Goal: Complete application form

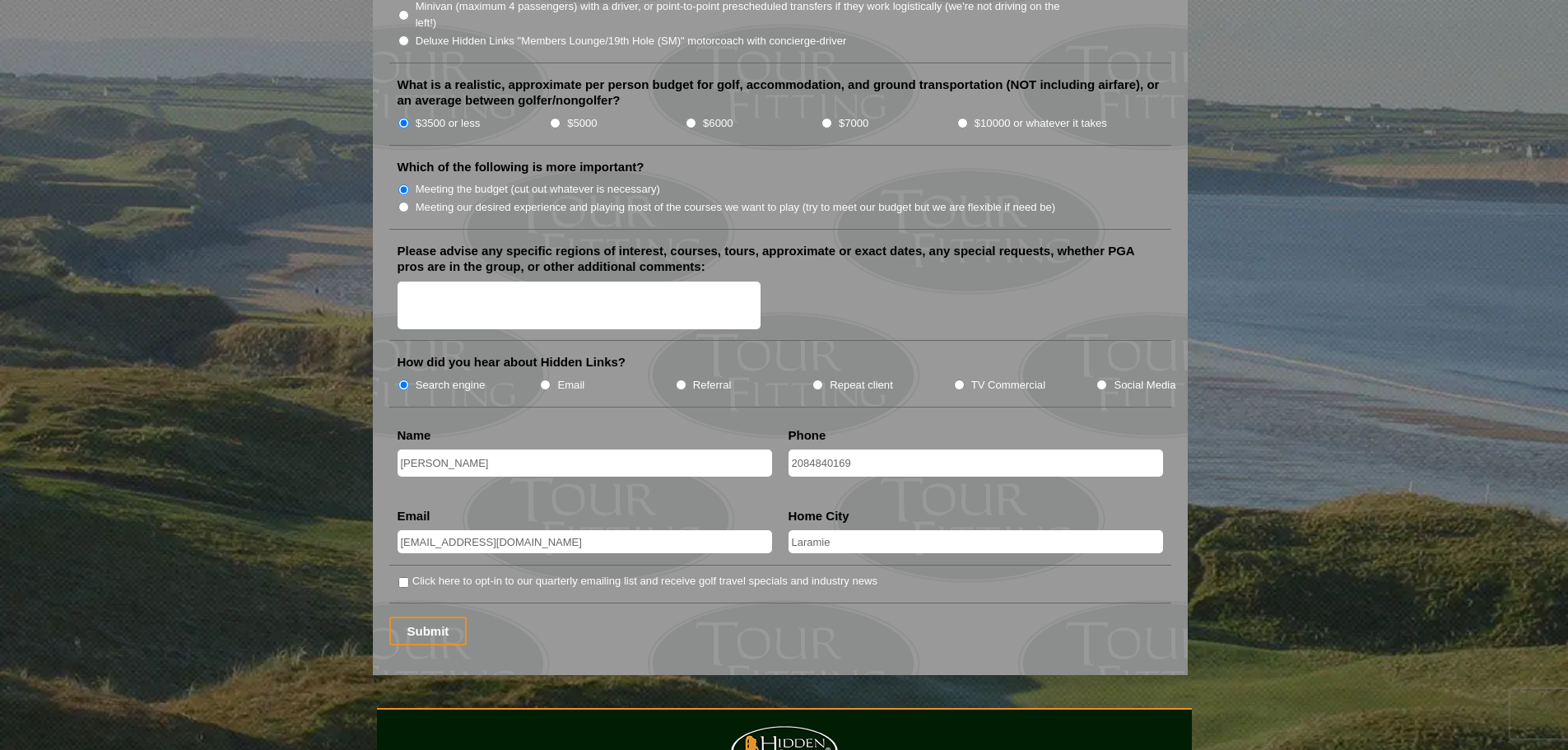
scroll to position [1893, 0]
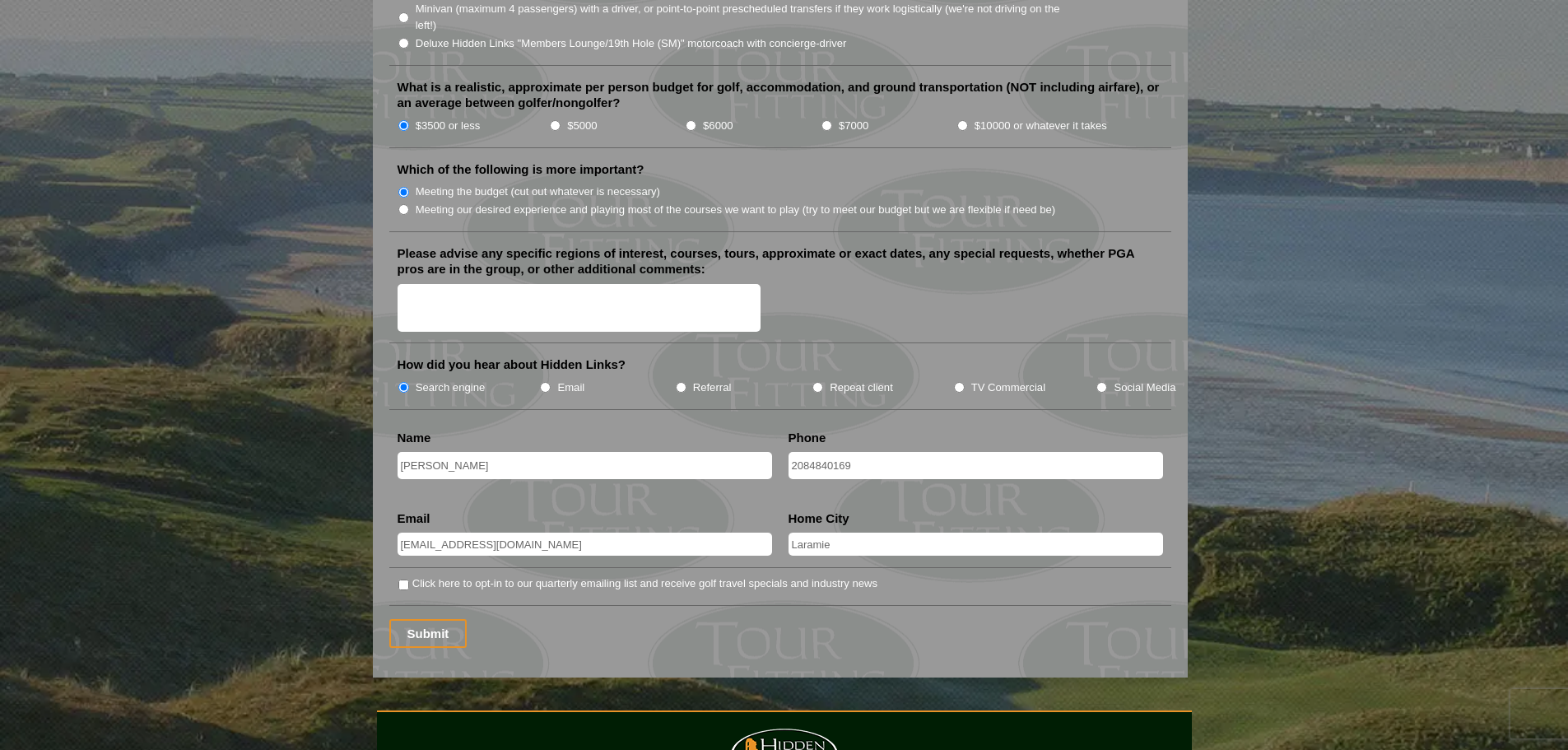
click at [517, 286] on textarea "Please advise any specific regions of interest, courses, tours, approximate or …" at bounding box center [580, 308] width 364 height 49
type textarea "none"
click at [437, 619] on input "Submit" at bounding box center [428, 633] width 78 height 28
